Goal: Find contact information: Find contact information

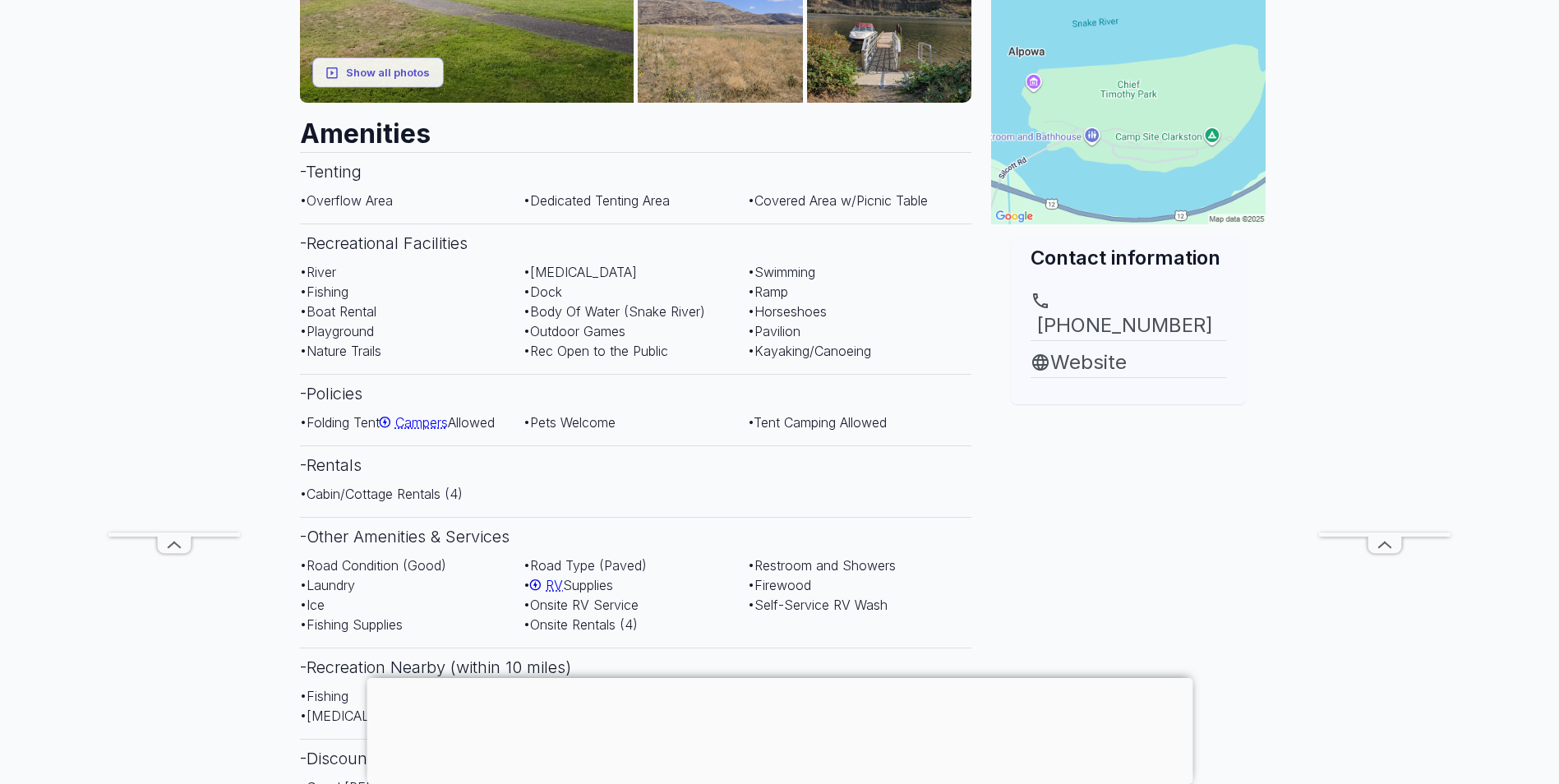
scroll to position [493, 0]
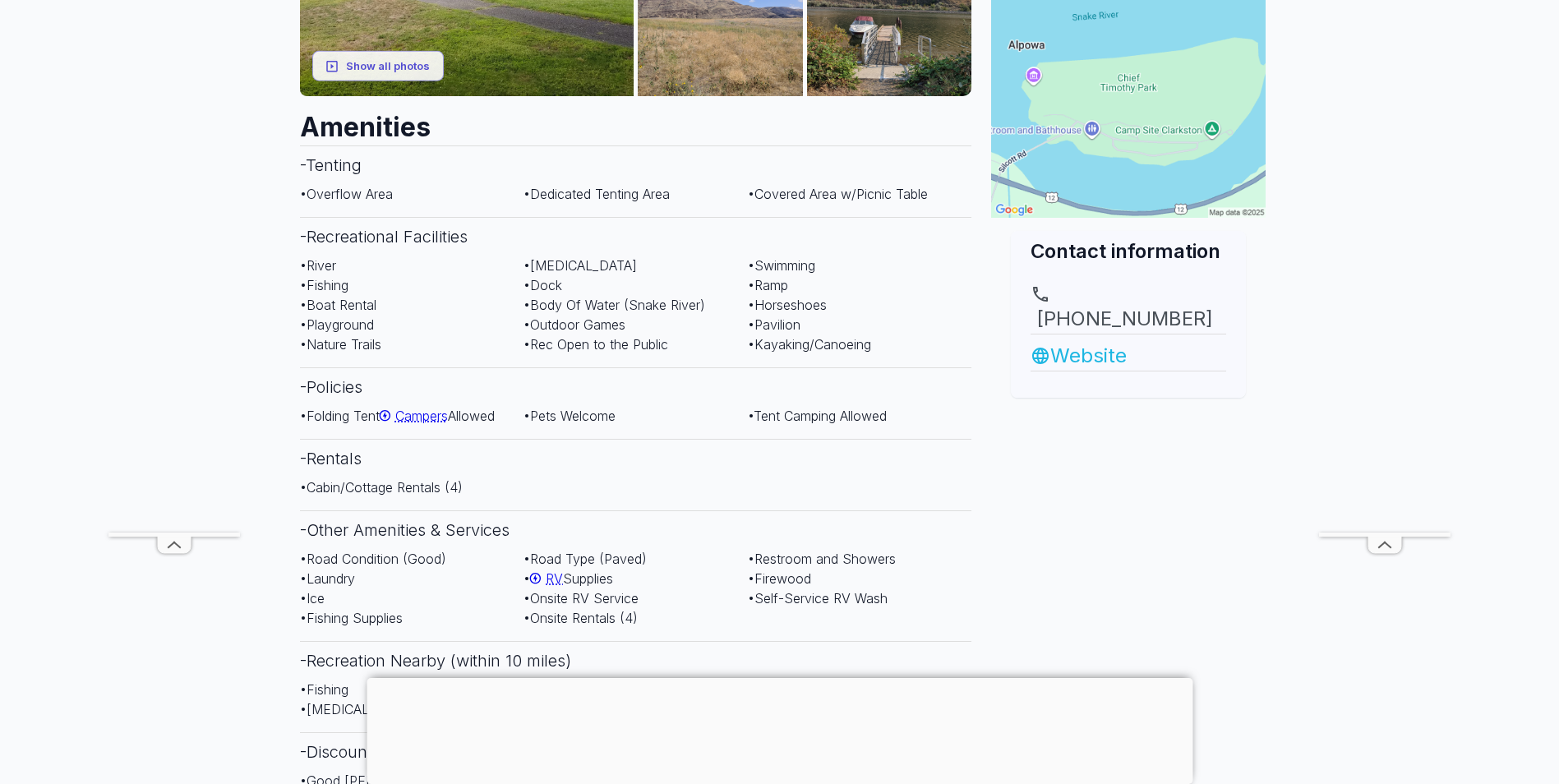
click at [1091, 341] on link "Website" at bounding box center [1129, 356] width 196 height 30
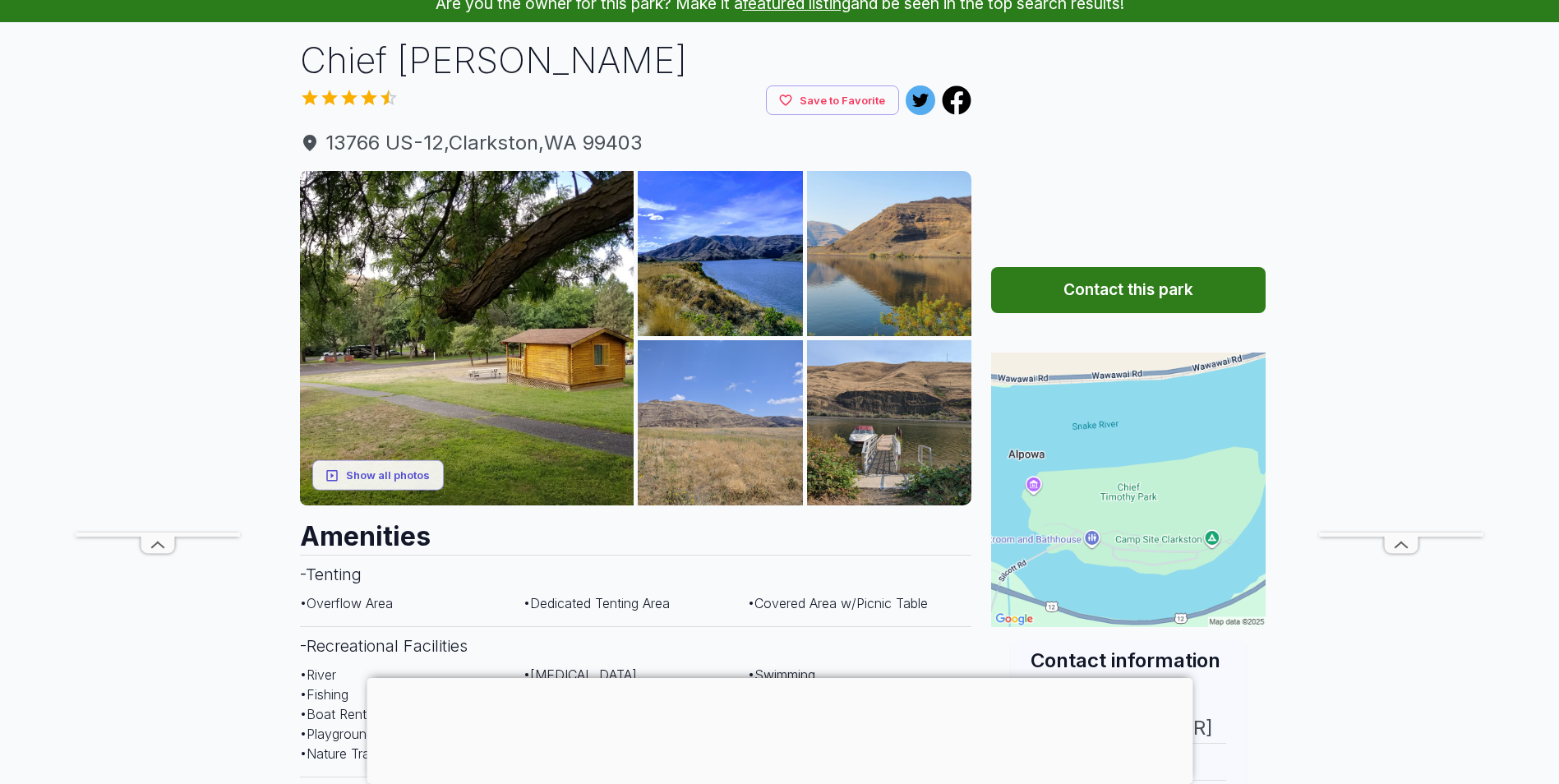
scroll to position [82, 0]
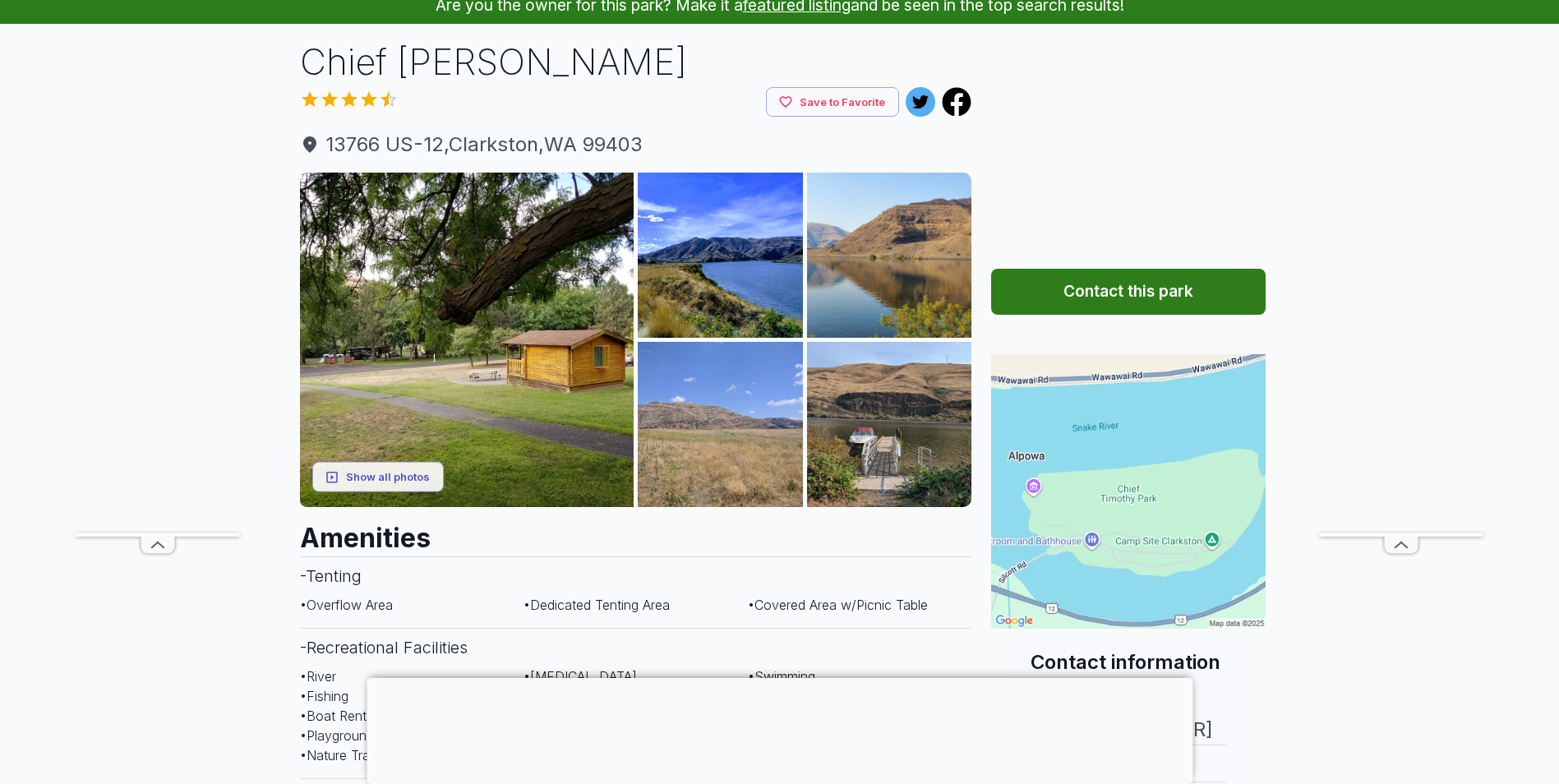
click at [1118, 285] on button "Contact this park" at bounding box center [1128, 292] width 274 height 46
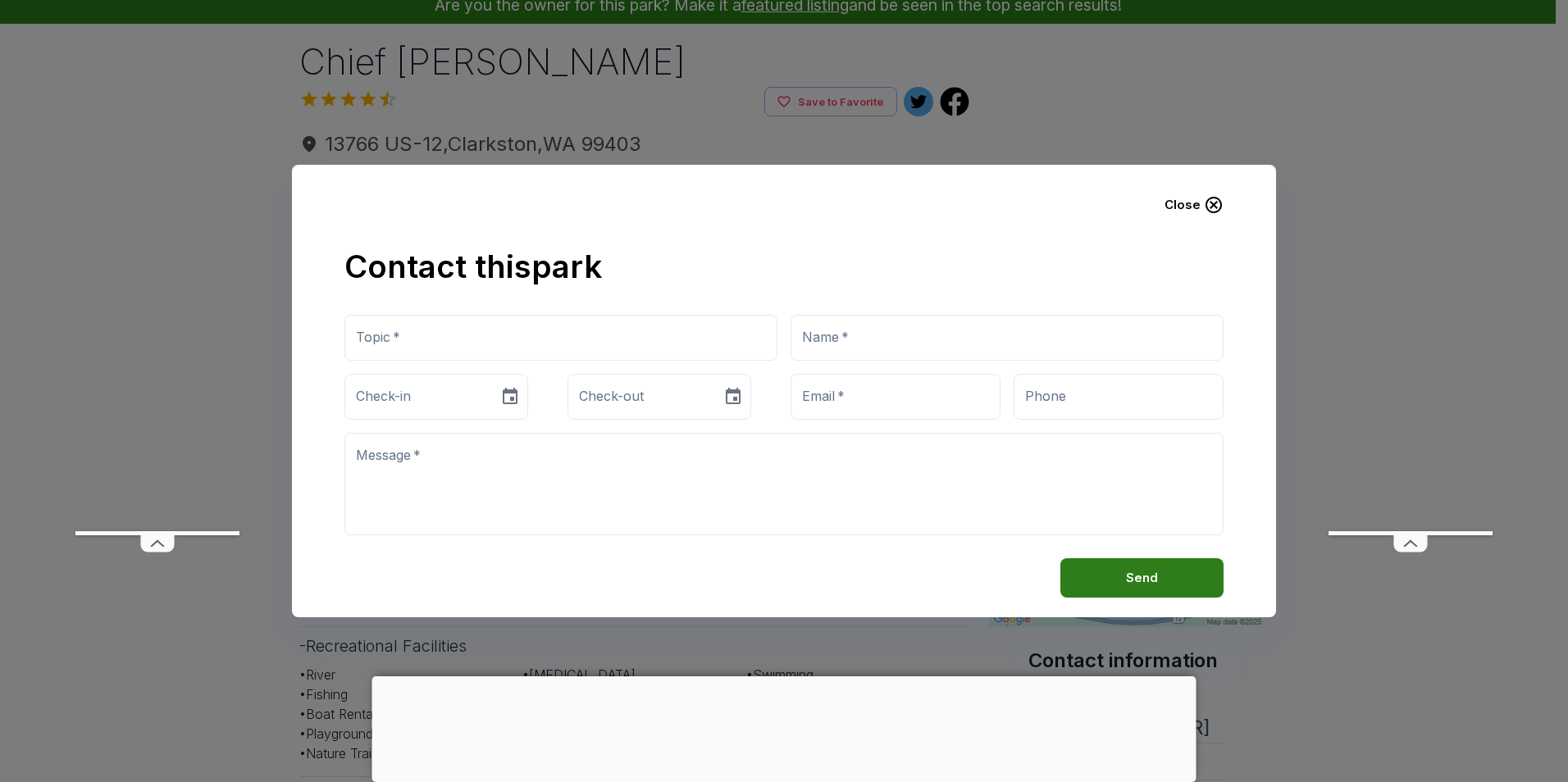
click at [1216, 202] on icon "button" at bounding box center [1213, 205] width 17 height 17
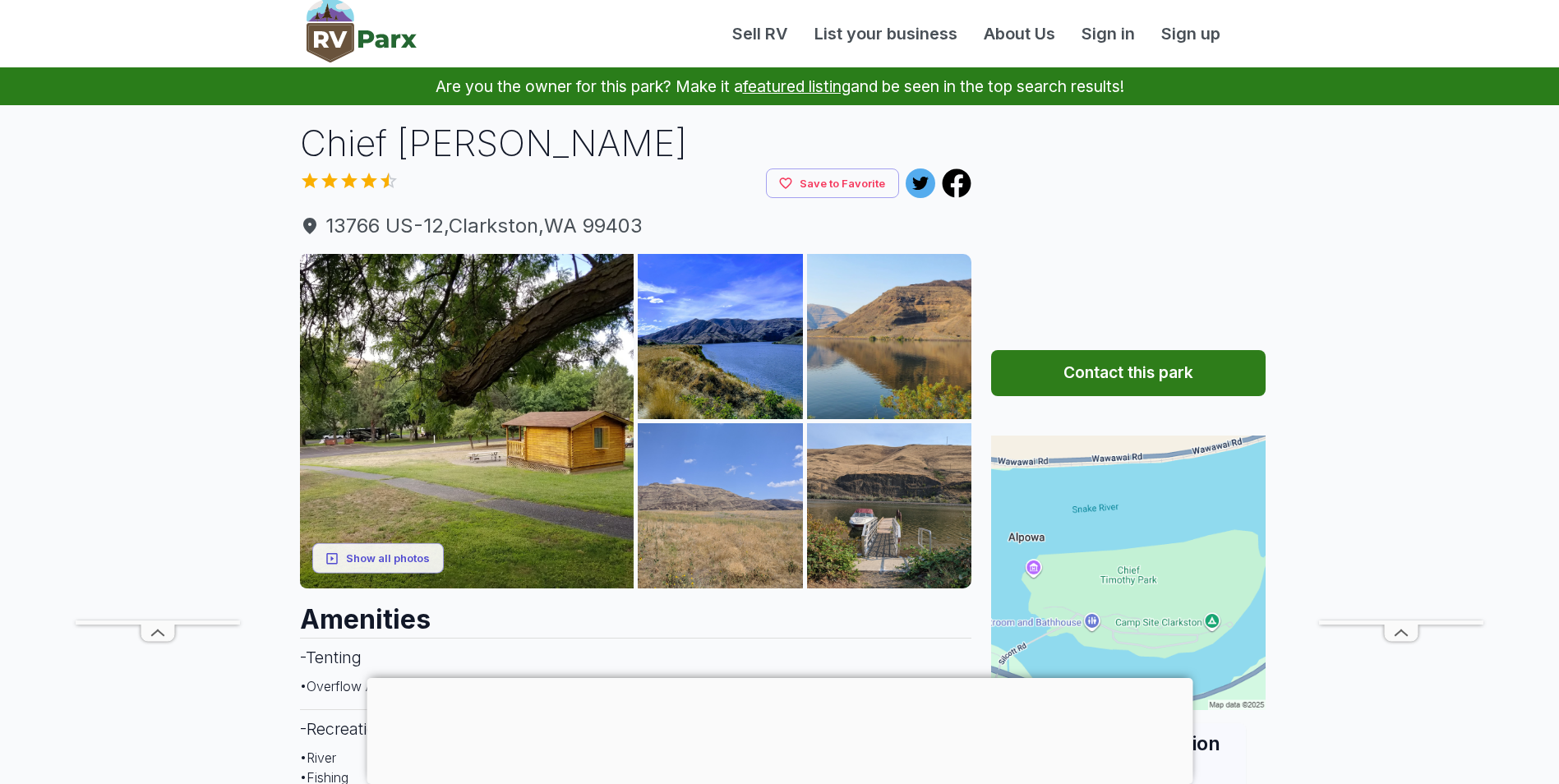
scroll to position [0, 0]
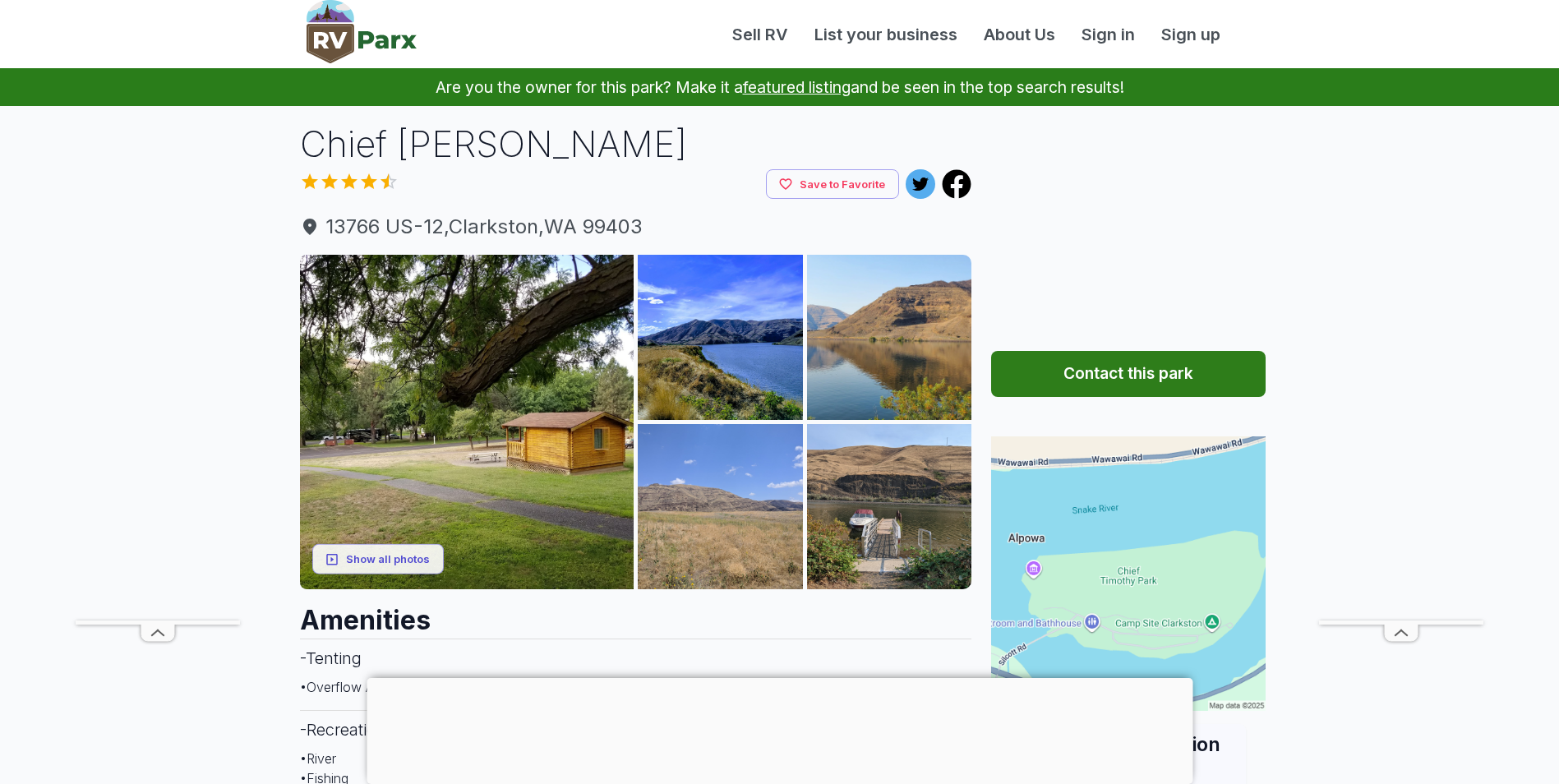
scroll to position [493, 0]
